Goal: Transaction & Acquisition: Purchase product/service

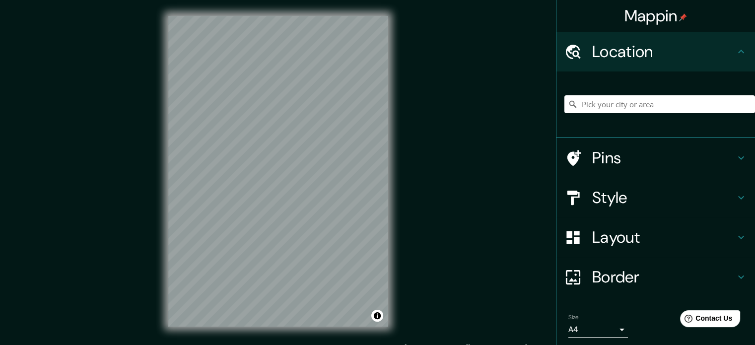
click at [409, 99] on div "Mappin Location Pins Style Layout Border Choose a border. Hint : you can make l…" at bounding box center [377, 179] width 755 height 358
click at [613, 156] on h4 "Pins" at bounding box center [663, 158] width 143 height 20
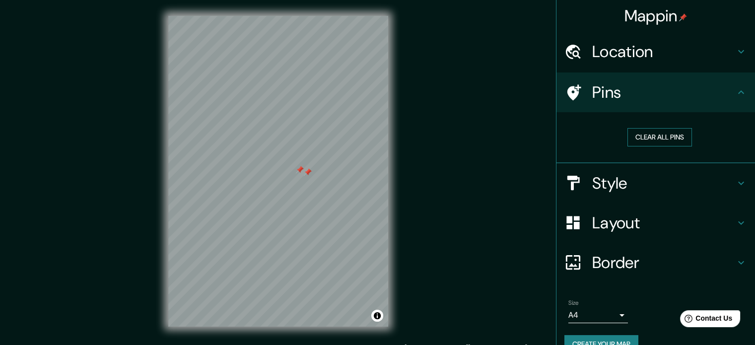
click at [669, 133] on button "Clear all pins" at bounding box center [659, 137] width 65 height 18
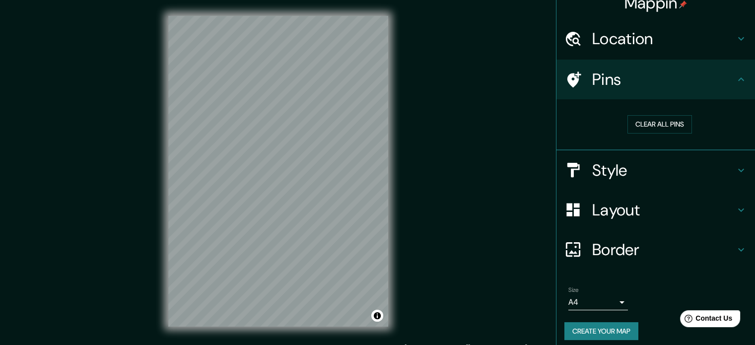
scroll to position [19, 0]
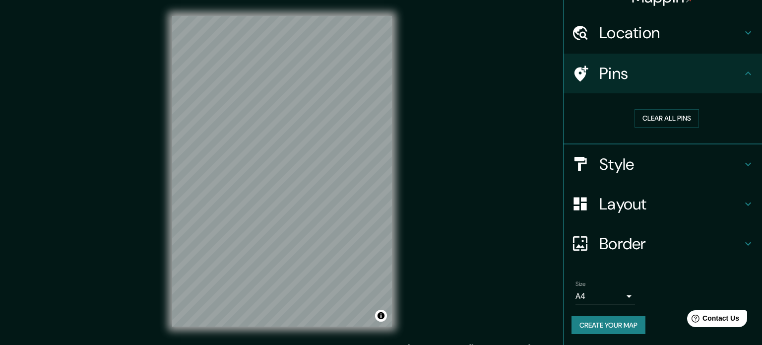
click at [611, 291] on body "Mappin Location Pins Clear all pins Style Layout Border Choose a border. Hint :…" at bounding box center [381, 172] width 762 height 345
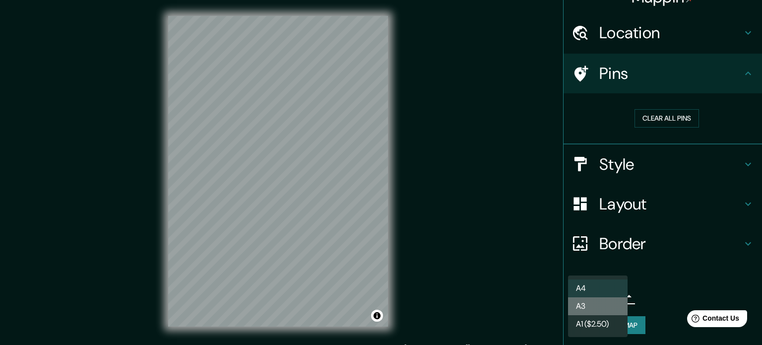
click at [604, 300] on li "A3" at bounding box center [598, 306] width 60 height 18
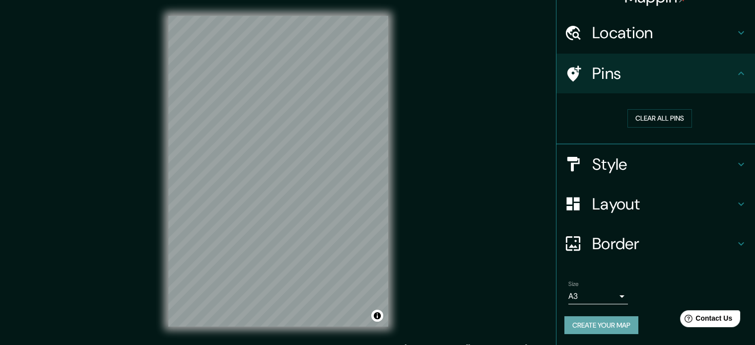
click at [603, 330] on button "Create your map" at bounding box center [601, 325] width 74 height 18
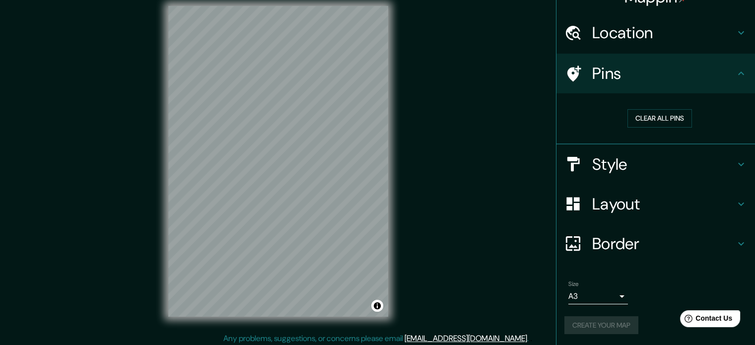
scroll to position [13, 0]
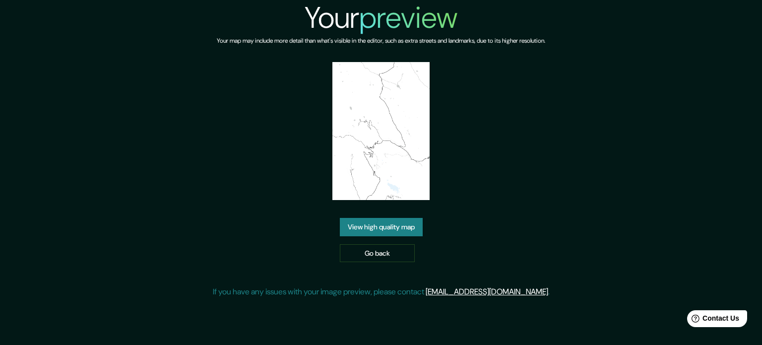
click at [362, 225] on link "View high quality map" at bounding box center [381, 227] width 83 height 18
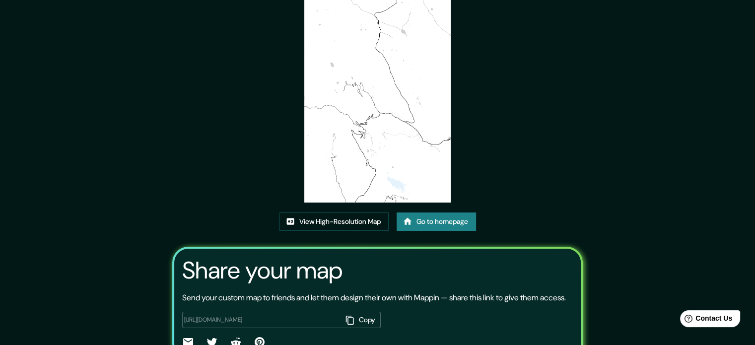
scroll to position [110, 0]
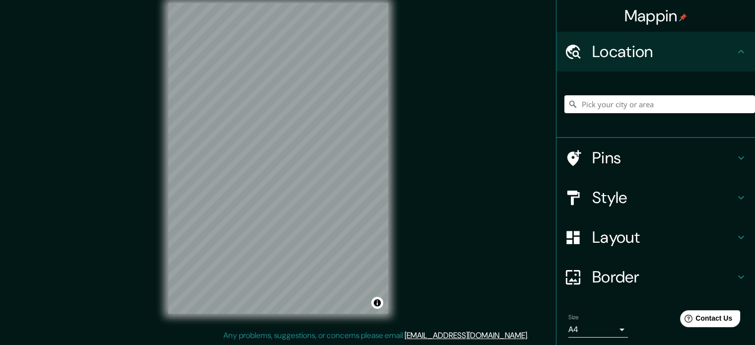
click at [651, 203] on h4 "Style" at bounding box center [663, 198] width 143 height 20
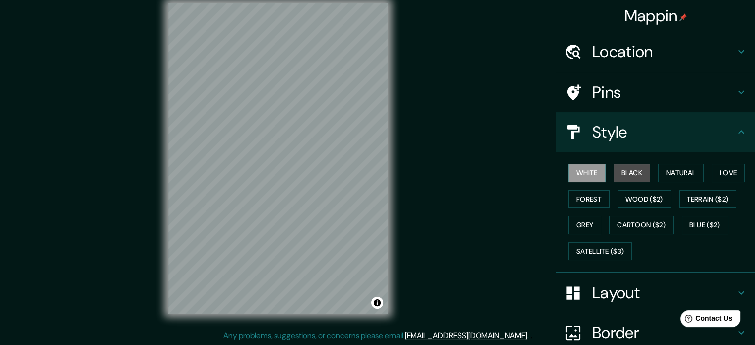
click at [619, 170] on button "Black" at bounding box center [631, 173] width 37 height 18
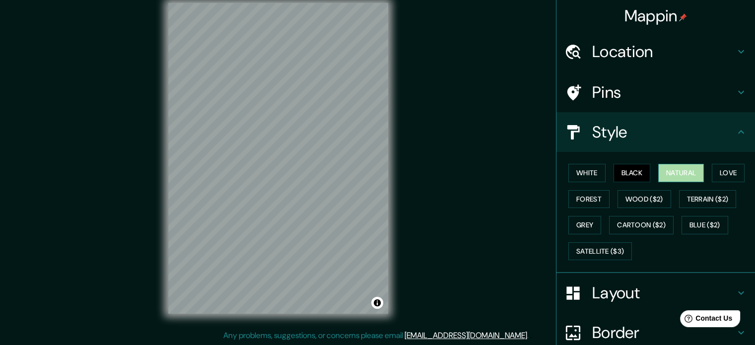
click at [667, 172] on button "Natural" at bounding box center [681, 173] width 46 height 18
click at [705, 194] on button "Terrain ($2)" at bounding box center [708, 199] width 58 height 18
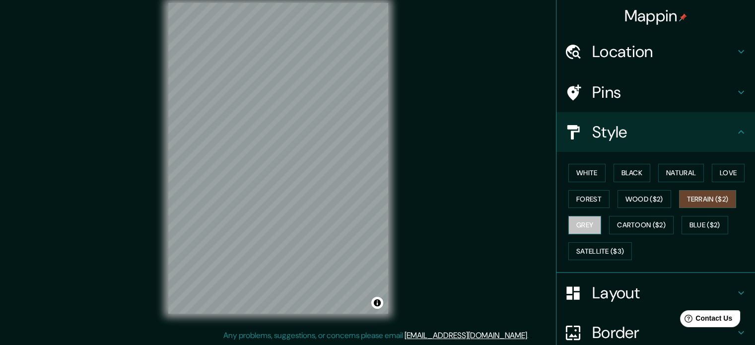
click at [571, 222] on button "Grey" at bounding box center [584, 225] width 33 height 18
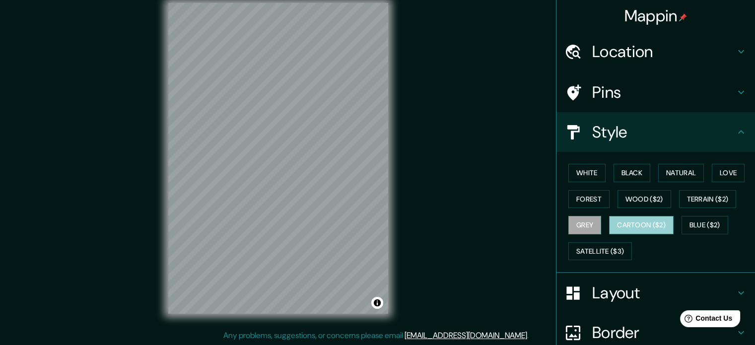
click at [621, 225] on button "Cartoon ($2)" at bounding box center [641, 225] width 65 height 18
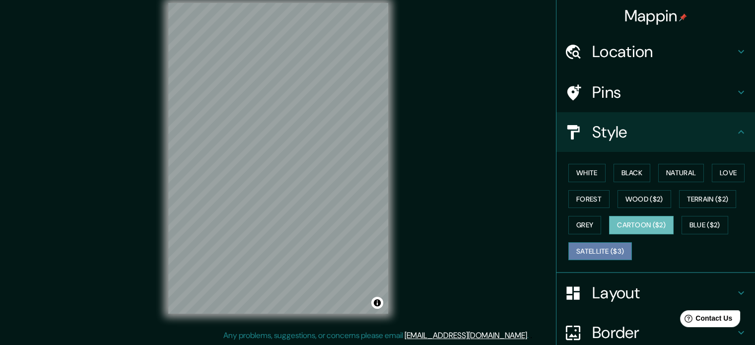
click at [604, 250] on button "Satellite ($3)" at bounding box center [600, 251] width 64 height 18
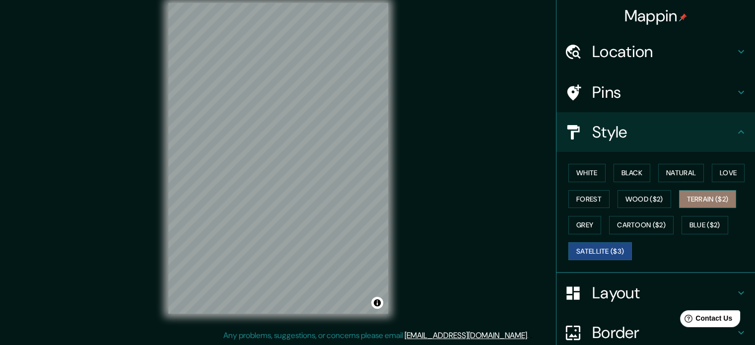
click at [690, 202] on button "Terrain ($2)" at bounding box center [708, 199] width 58 height 18
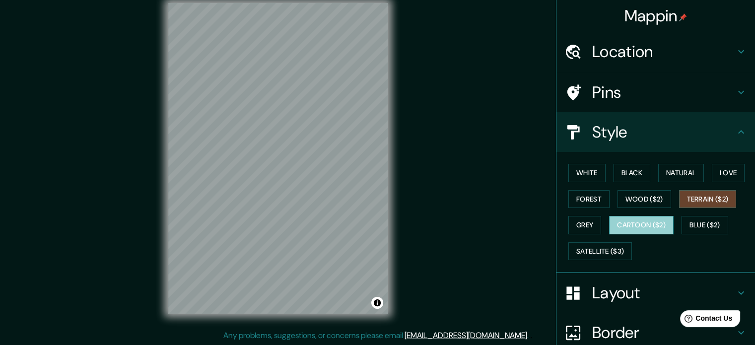
click at [625, 224] on button "Cartoon ($2)" at bounding box center [641, 225] width 65 height 18
click at [703, 196] on button "Terrain ($2)" at bounding box center [708, 199] width 58 height 18
click at [634, 194] on button "Wood ($2)" at bounding box center [644, 199] width 54 height 18
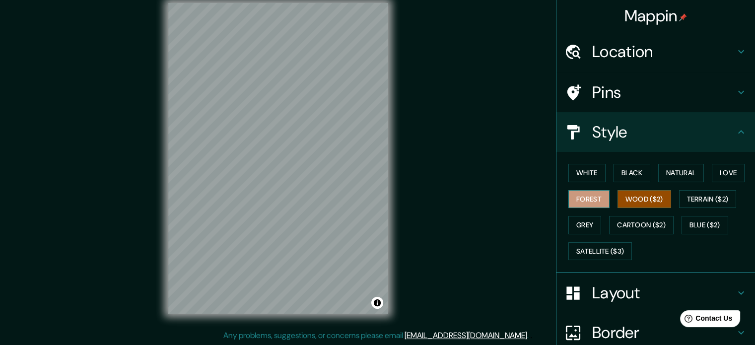
click at [581, 198] on button "Forest" at bounding box center [588, 199] width 41 height 18
click at [577, 222] on button "Grey" at bounding box center [584, 225] width 33 height 18
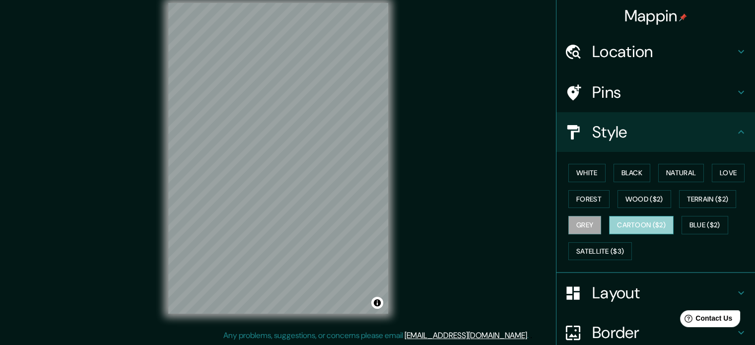
click at [616, 225] on button "Cartoon ($2)" at bounding box center [641, 225] width 65 height 18
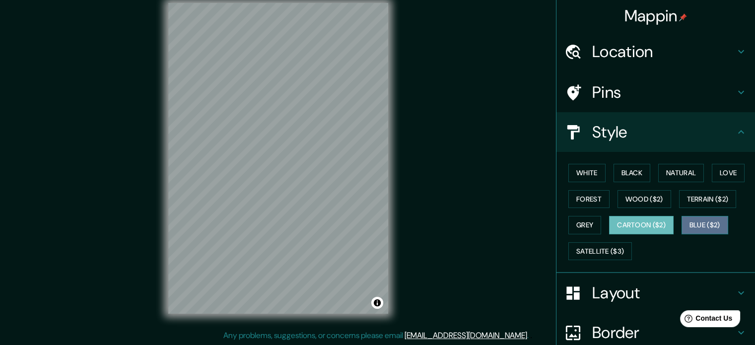
click at [694, 226] on button "Blue ($2)" at bounding box center [704, 225] width 47 height 18
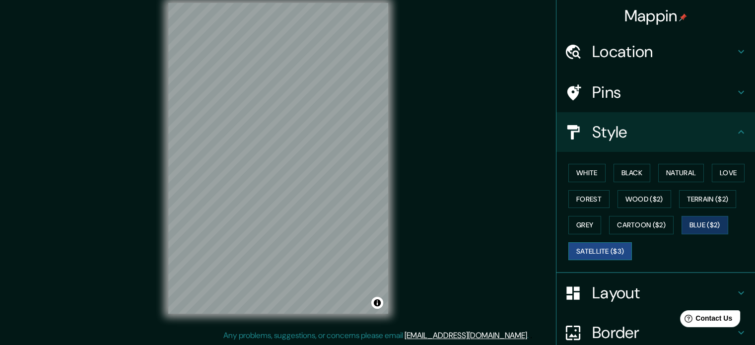
click at [598, 247] on button "Satellite ($3)" at bounding box center [600, 251] width 64 height 18
click at [632, 176] on button "Black" at bounding box center [631, 173] width 37 height 18
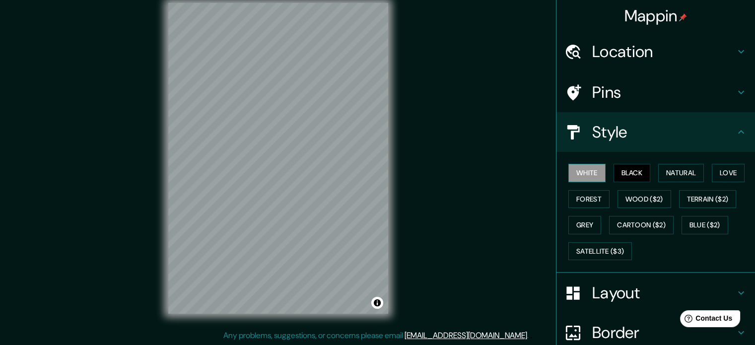
click at [589, 178] on button "White" at bounding box center [586, 173] width 37 height 18
click at [661, 174] on button "Natural" at bounding box center [681, 173] width 46 height 18
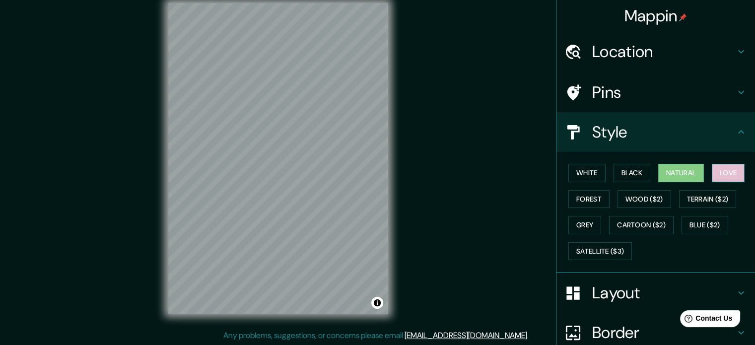
click at [713, 176] on button "Love" at bounding box center [728, 173] width 33 height 18
click at [586, 197] on button "Forest" at bounding box center [588, 199] width 41 height 18
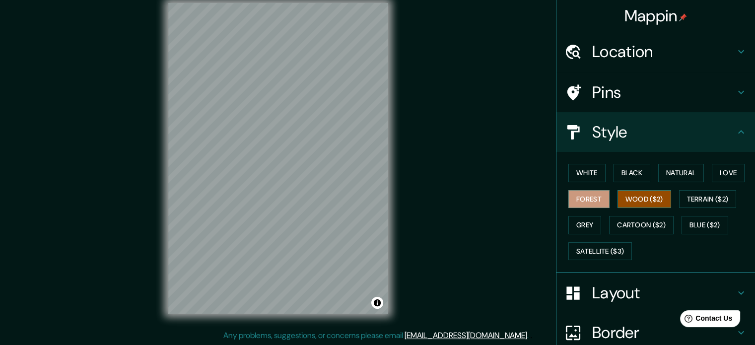
click at [623, 197] on button "Wood ($2)" at bounding box center [644, 199] width 54 height 18
click at [683, 198] on button "Terrain ($2)" at bounding box center [708, 199] width 58 height 18
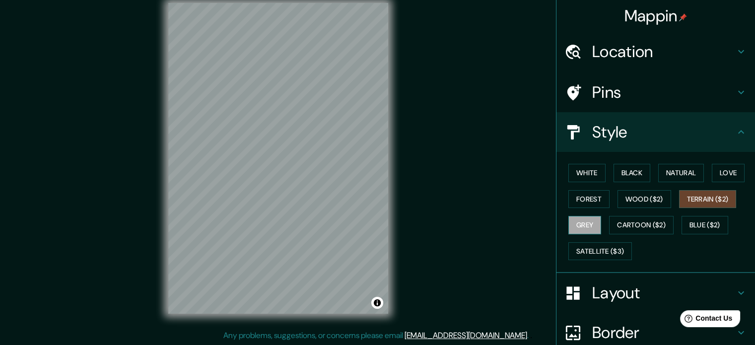
click at [574, 218] on button "Grey" at bounding box center [584, 225] width 33 height 18
click at [622, 220] on button "Cartoon ($2)" at bounding box center [641, 225] width 65 height 18
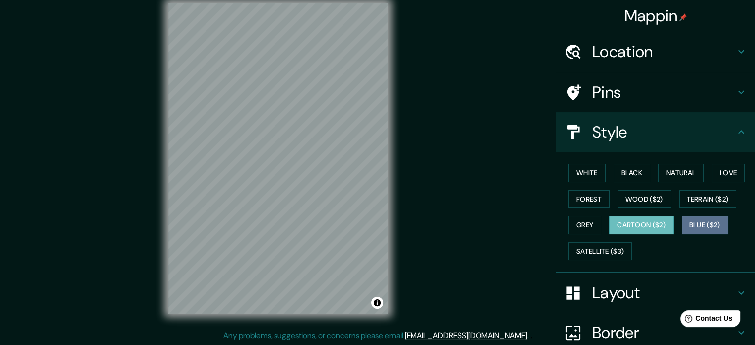
click at [687, 223] on button "Blue ($2)" at bounding box center [704, 225] width 47 height 18
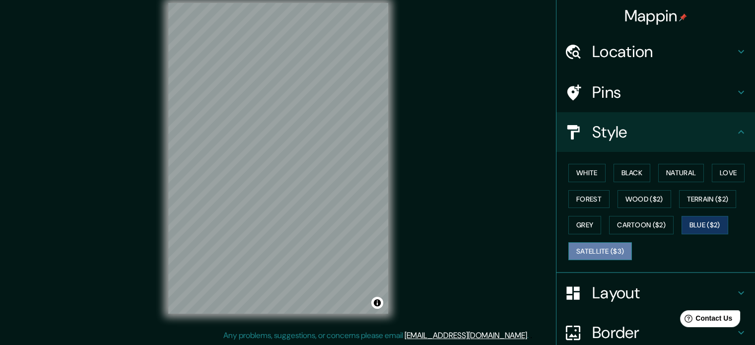
click at [592, 254] on button "Satellite ($3)" at bounding box center [600, 251] width 64 height 18
click at [630, 293] on h4 "Layout" at bounding box center [663, 293] width 143 height 20
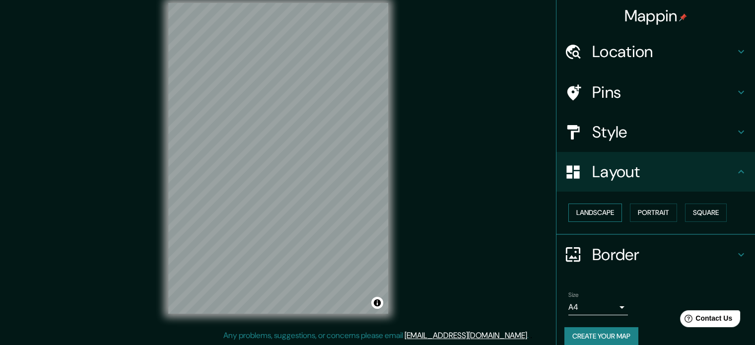
click at [586, 212] on button "Landscape" at bounding box center [595, 212] width 54 height 18
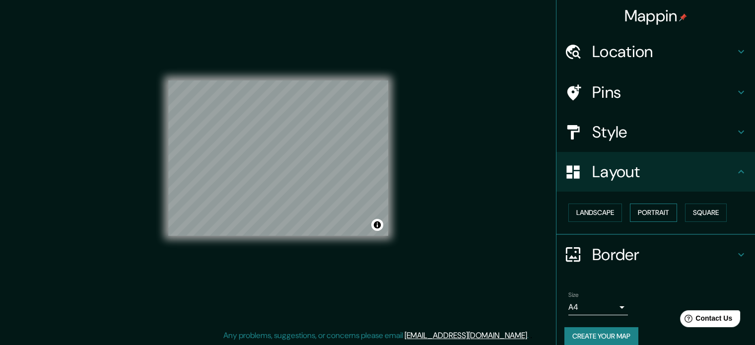
click at [633, 211] on button "Portrait" at bounding box center [653, 212] width 47 height 18
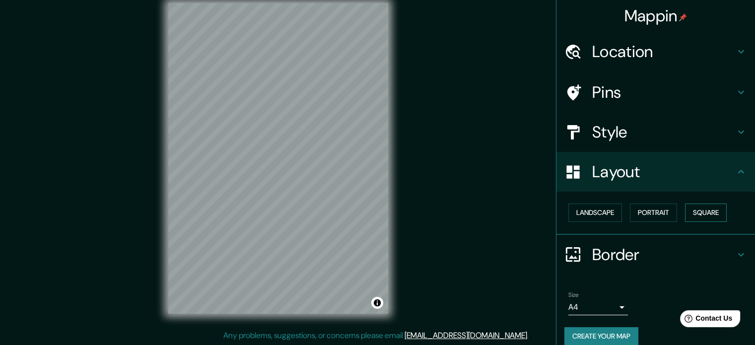
click at [694, 211] on button "Square" at bounding box center [706, 212] width 42 height 18
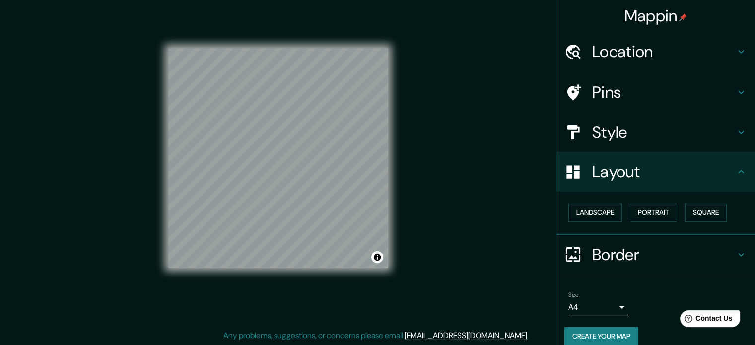
click at [592, 255] on h4 "Border" at bounding box center [663, 255] width 143 height 20
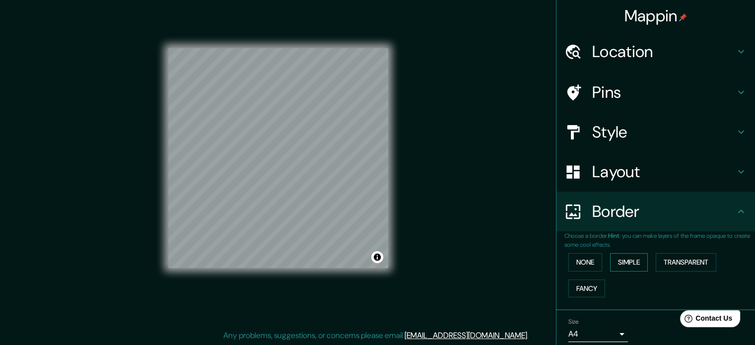
click at [622, 261] on button "Simple" at bounding box center [629, 262] width 38 height 18
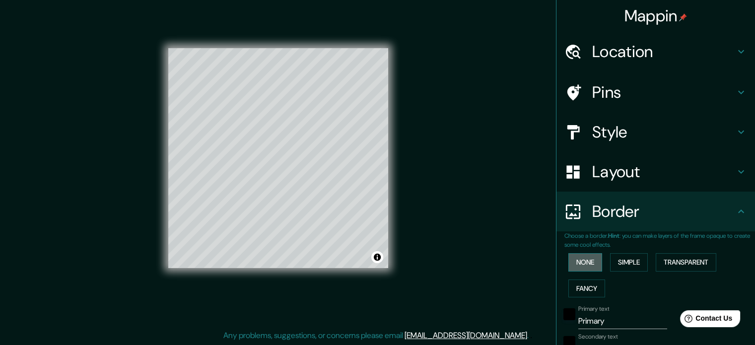
click at [578, 261] on button "None" at bounding box center [585, 262] width 34 height 18
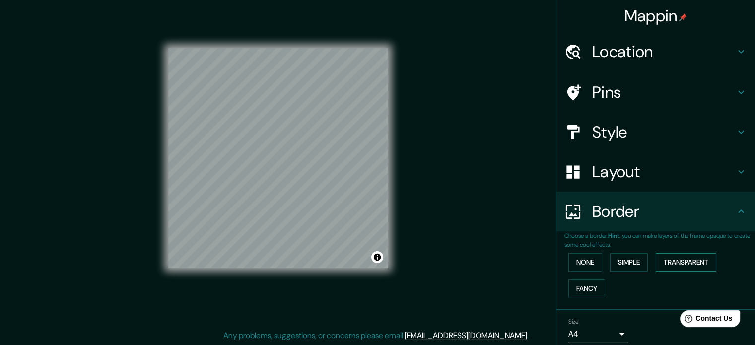
click at [668, 259] on button "Transparent" at bounding box center [686, 262] width 61 height 18
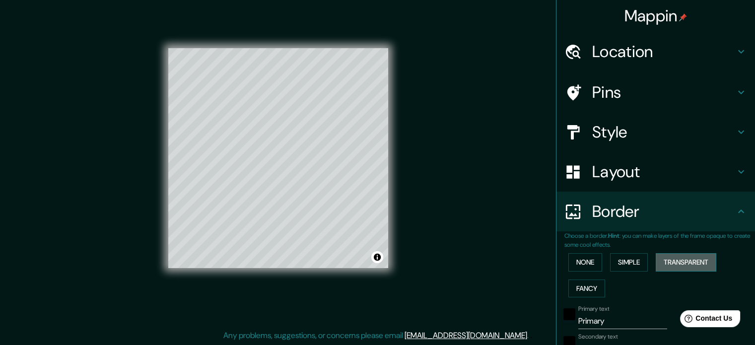
click at [674, 261] on button "Transparent" at bounding box center [686, 262] width 61 height 18
type input "213"
type input "35"
click at [590, 287] on button "Fancy" at bounding box center [586, 288] width 37 height 18
click at [581, 257] on button "None" at bounding box center [585, 262] width 34 height 18
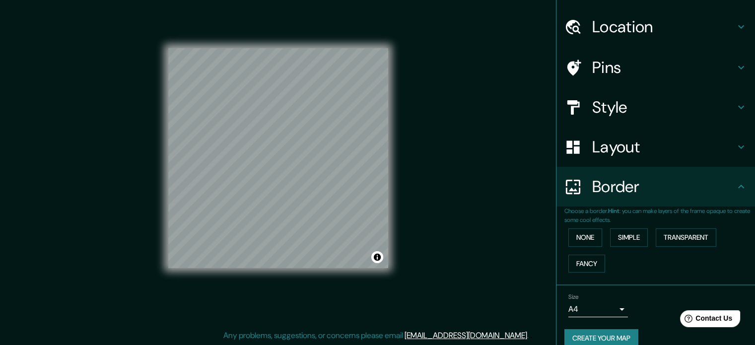
scroll to position [38, 0]
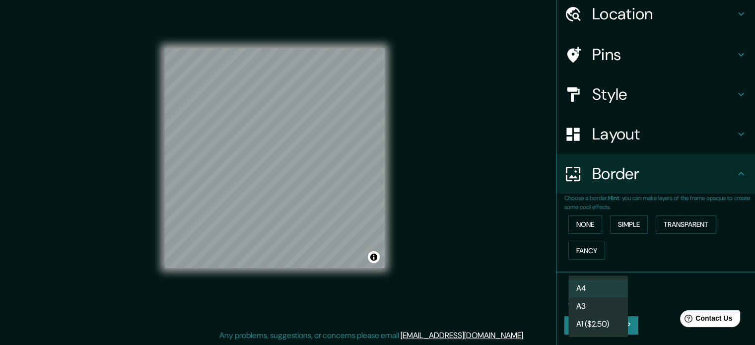
click at [607, 294] on body "Mappin Location Pins Style Layout Border Choose a border. Hint : you can make l…" at bounding box center [377, 159] width 755 height 345
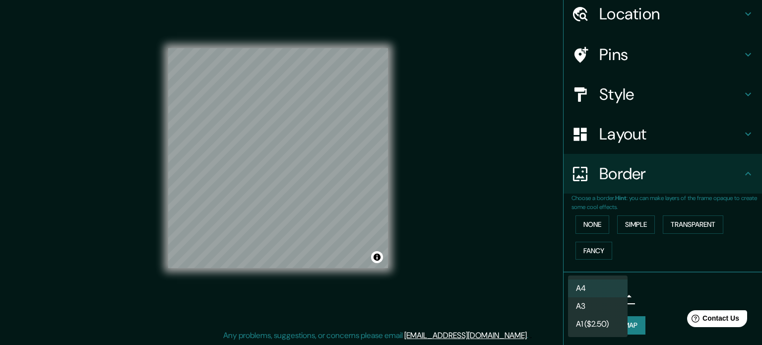
click at [591, 307] on li "A3" at bounding box center [598, 306] width 60 height 18
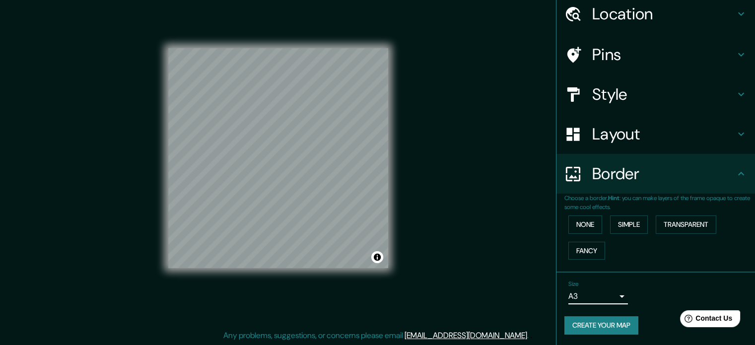
click at [612, 319] on button "Create your map" at bounding box center [601, 325] width 74 height 18
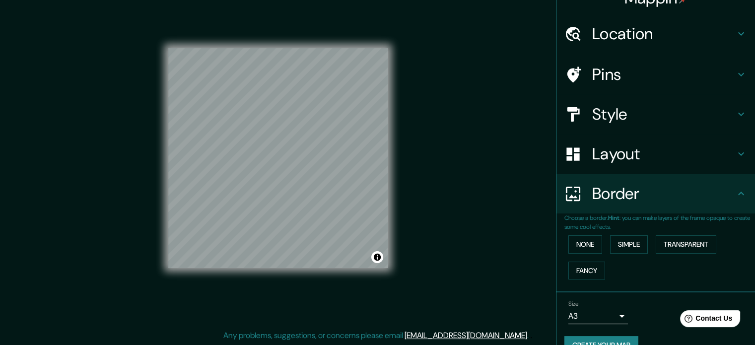
scroll to position [0, 0]
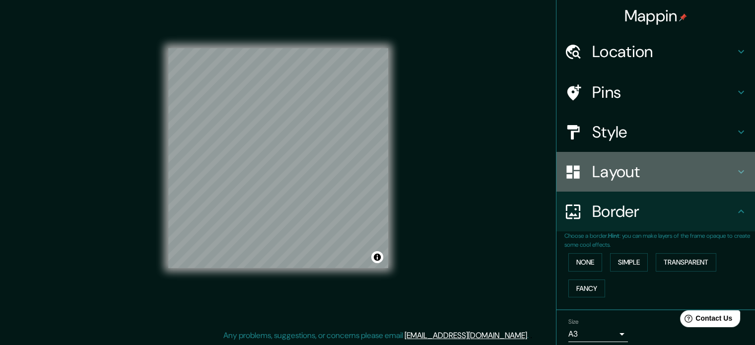
click at [617, 171] on h4 "Layout" at bounding box center [663, 172] width 143 height 20
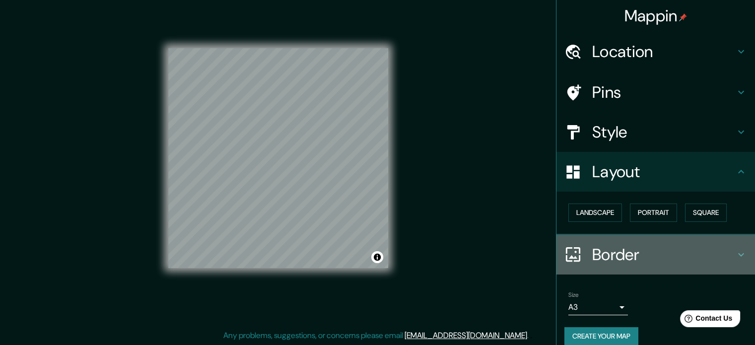
click at [599, 261] on h4 "Border" at bounding box center [663, 255] width 143 height 20
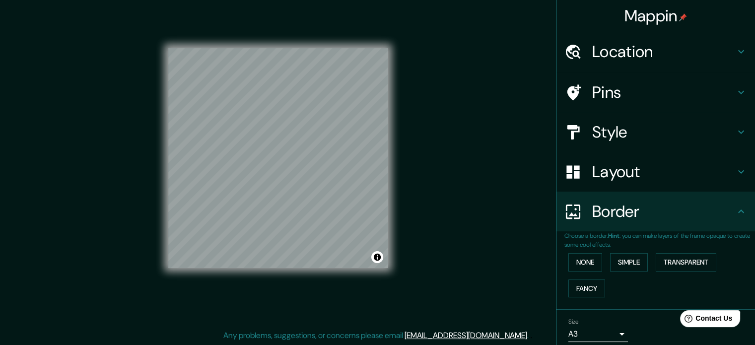
click at [641, 97] on h4 "Pins" at bounding box center [663, 92] width 143 height 20
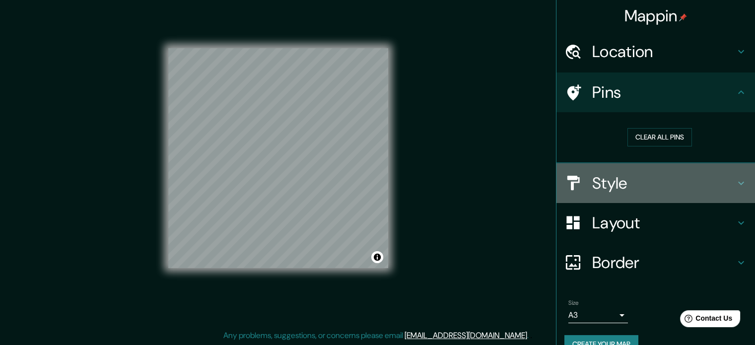
click at [637, 193] on div "Style" at bounding box center [655, 183] width 198 height 40
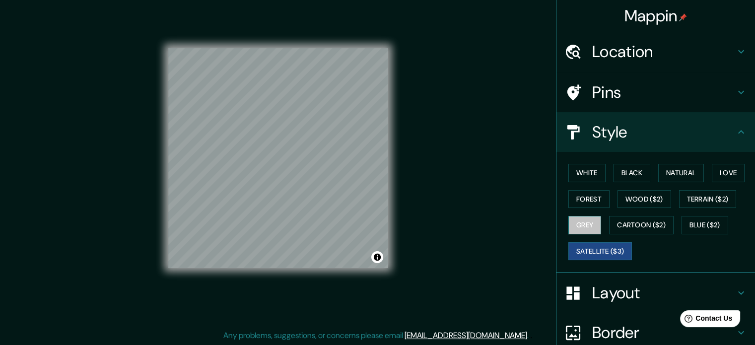
click at [585, 222] on button "Grey" at bounding box center [584, 225] width 33 height 18
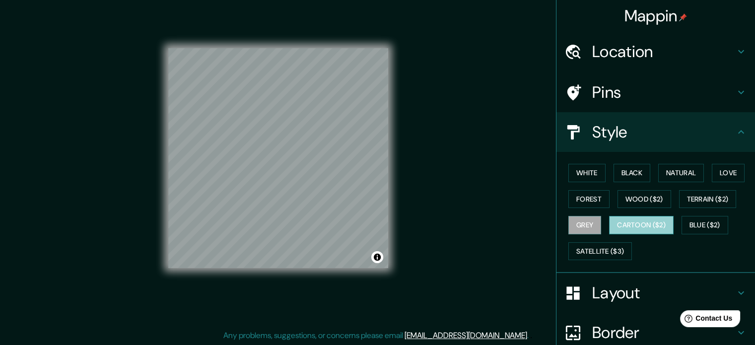
click at [632, 222] on button "Cartoon ($2)" at bounding box center [641, 225] width 65 height 18
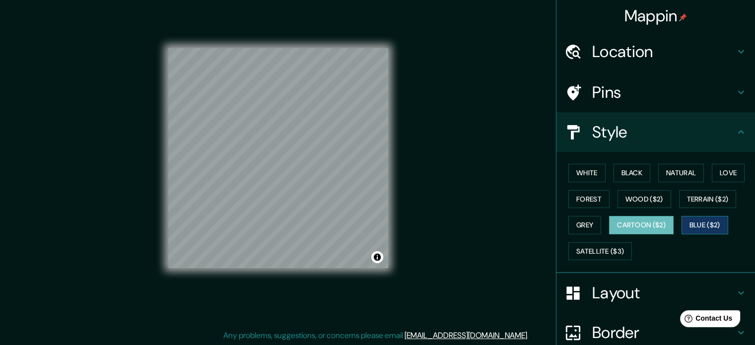
click at [701, 223] on button "Blue ($2)" at bounding box center [704, 225] width 47 height 18
click at [695, 193] on button "Terrain ($2)" at bounding box center [708, 199] width 58 height 18
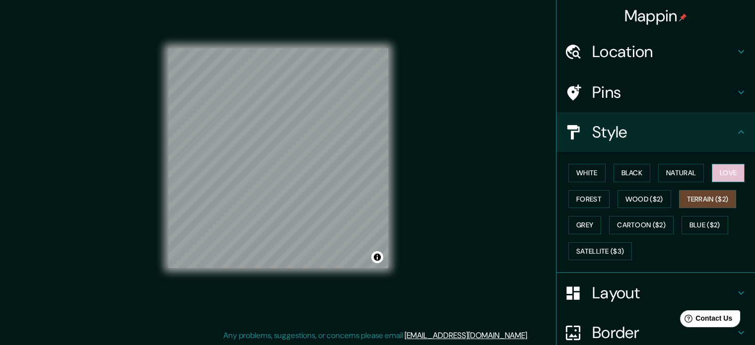
click at [714, 175] on button "Love" at bounding box center [728, 173] width 33 height 18
click at [676, 170] on button "Natural" at bounding box center [681, 173] width 46 height 18
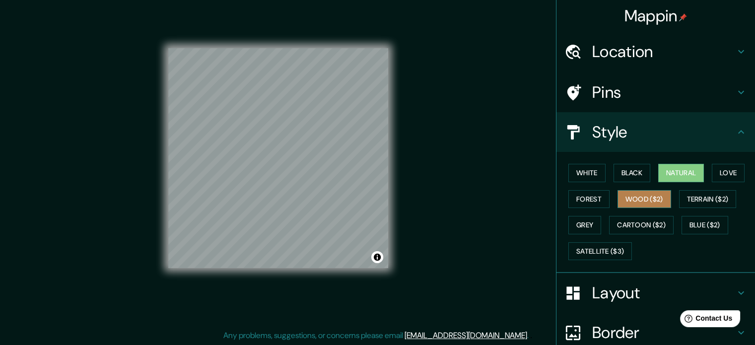
click at [642, 192] on button "Wood ($2)" at bounding box center [644, 199] width 54 height 18
click at [625, 182] on div "White Black Natural Love Forest Wood ($2) Terrain ($2) Grey Cartoon ($2) Blue (…" at bounding box center [659, 212] width 191 height 104
click at [622, 164] on button "Black" at bounding box center [631, 173] width 37 height 18
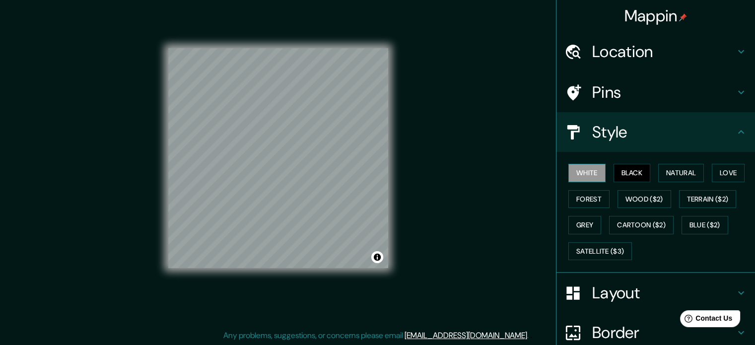
click at [574, 173] on button "White" at bounding box center [586, 173] width 37 height 18
click at [579, 204] on button "Forest" at bounding box center [588, 199] width 41 height 18
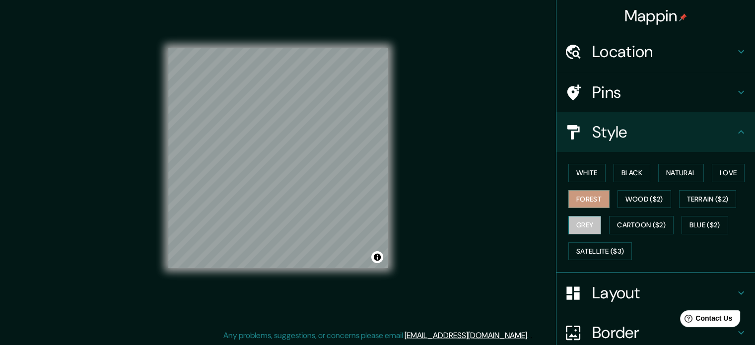
click at [583, 218] on button "Grey" at bounding box center [584, 225] width 33 height 18
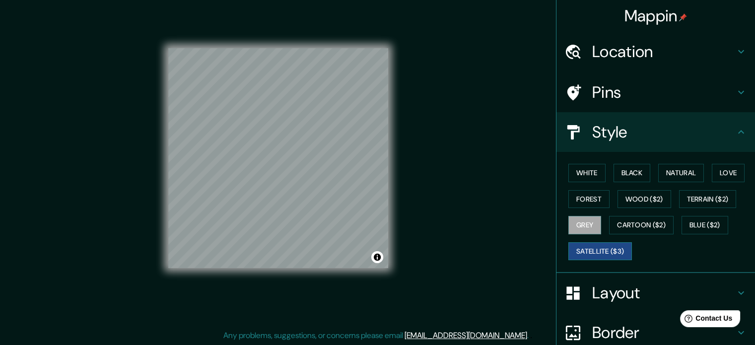
click at [590, 248] on button "Satellite ($3)" at bounding box center [600, 251] width 64 height 18
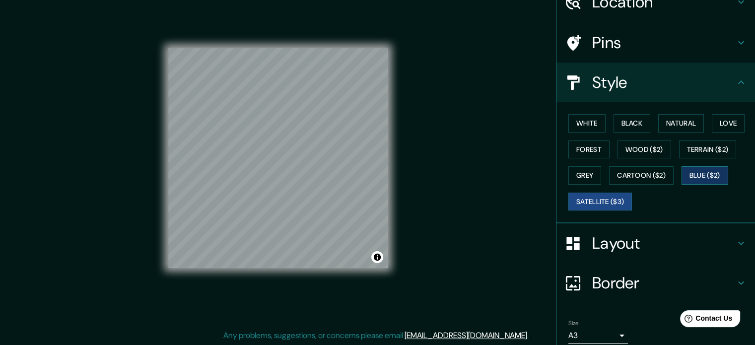
click at [696, 171] on button "Blue ($2)" at bounding box center [704, 175] width 47 height 18
click at [639, 180] on button "Cartoon ($2)" at bounding box center [641, 175] width 65 height 18
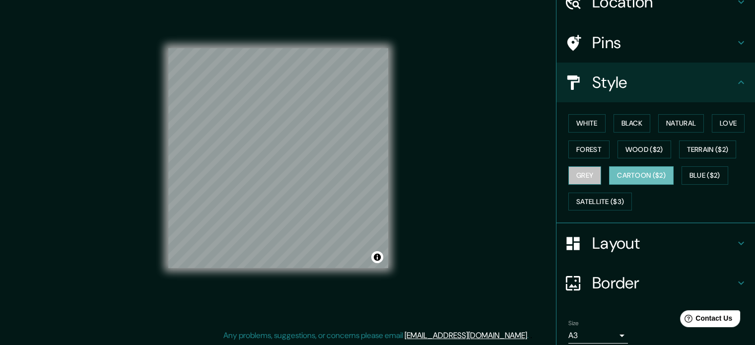
click at [573, 173] on button "Grey" at bounding box center [584, 175] width 33 height 18
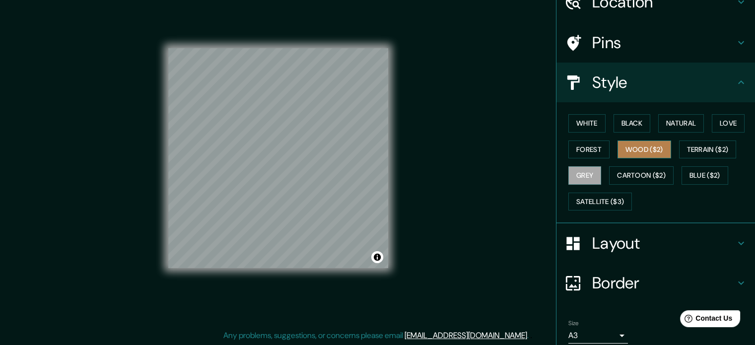
click at [636, 150] on button "Wood ($2)" at bounding box center [644, 149] width 54 height 18
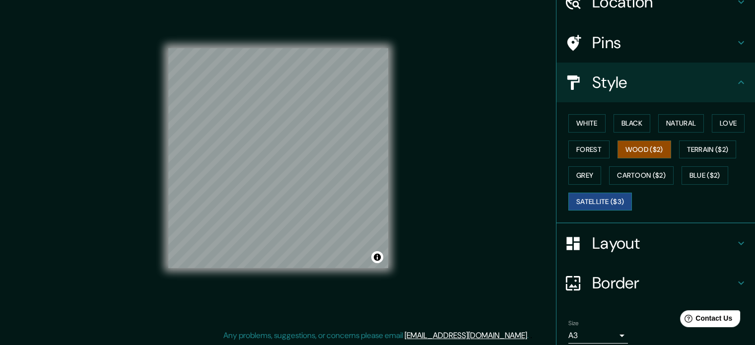
click at [589, 199] on button "Satellite ($3)" at bounding box center [600, 202] width 64 height 18
click at [725, 127] on button "Love" at bounding box center [728, 123] width 33 height 18
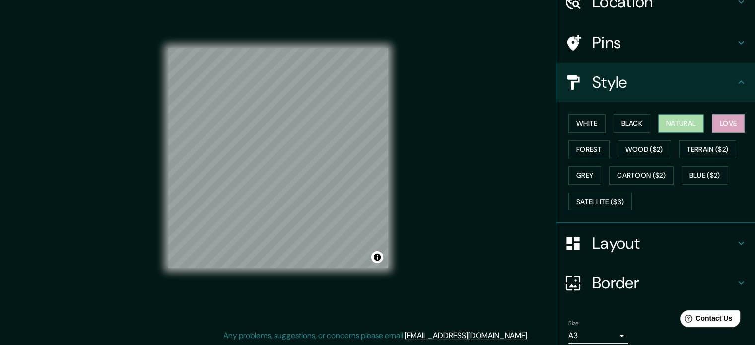
click at [674, 127] on button "Natural" at bounding box center [681, 123] width 46 height 18
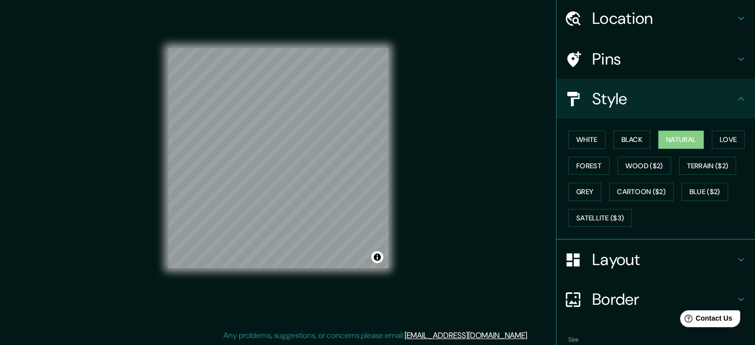
scroll to position [0, 0]
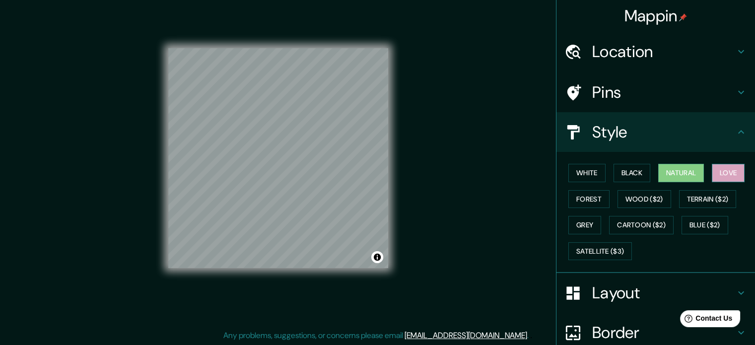
click at [718, 176] on button "Love" at bounding box center [728, 173] width 33 height 18
click at [701, 199] on button "Terrain ($2)" at bounding box center [708, 199] width 58 height 18
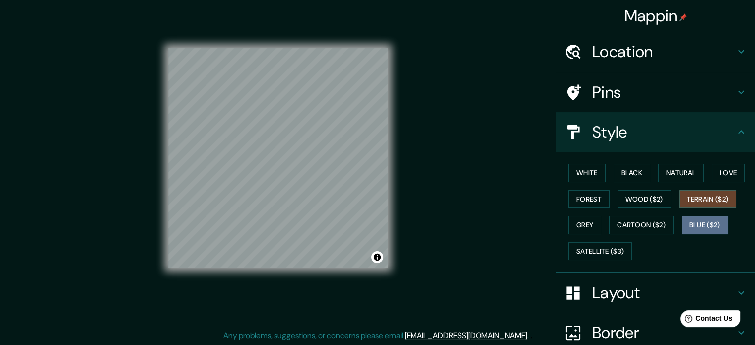
click at [685, 229] on button "Blue ($2)" at bounding box center [704, 225] width 47 height 18
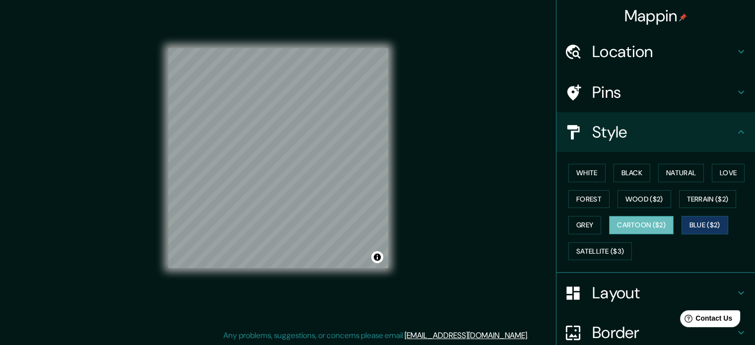
click at [639, 223] on button "Cartoon ($2)" at bounding box center [641, 225] width 65 height 18
click at [592, 246] on button "Satellite ($3)" at bounding box center [600, 251] width 64 height 18
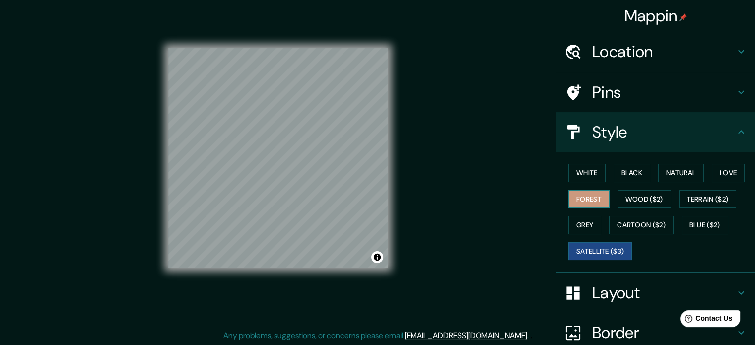
click at [581, 198] on button "Forest" at bounding box center [588, 199] width 41 height 18
click at [576, 177] on button "White" at bounding box center [586, 173] width 37 height 18
